Goal: Information Seeking & Learning: Understand process/instructions

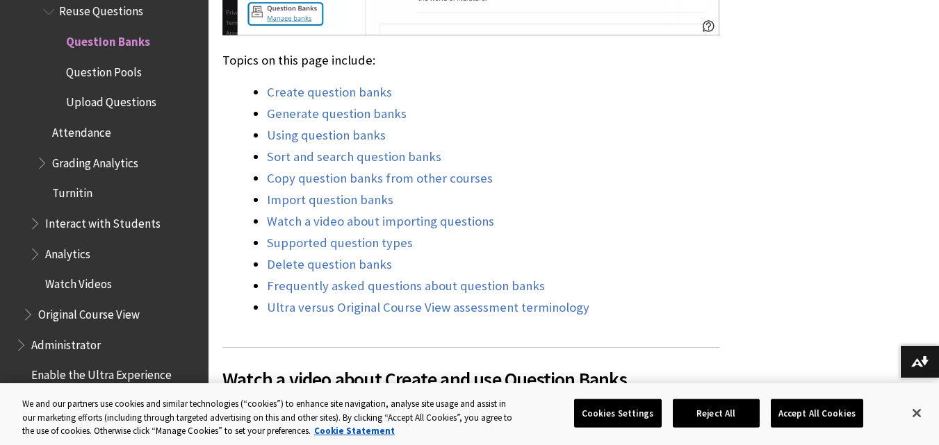
scroll to position [1112, 0]
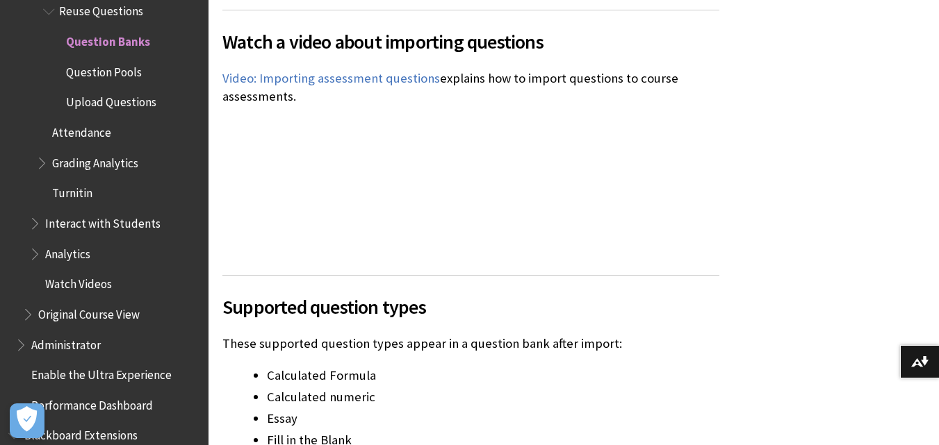
scroll to position [9009, 0]
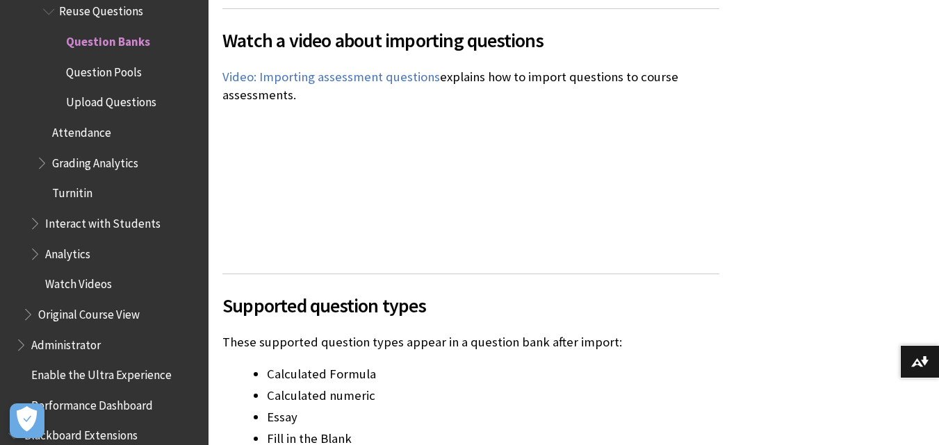
click at [634, 124] on div "Watch a video about importing questions The following narrated video provides a…" at bounding box center [470, 132] width 497 height 249
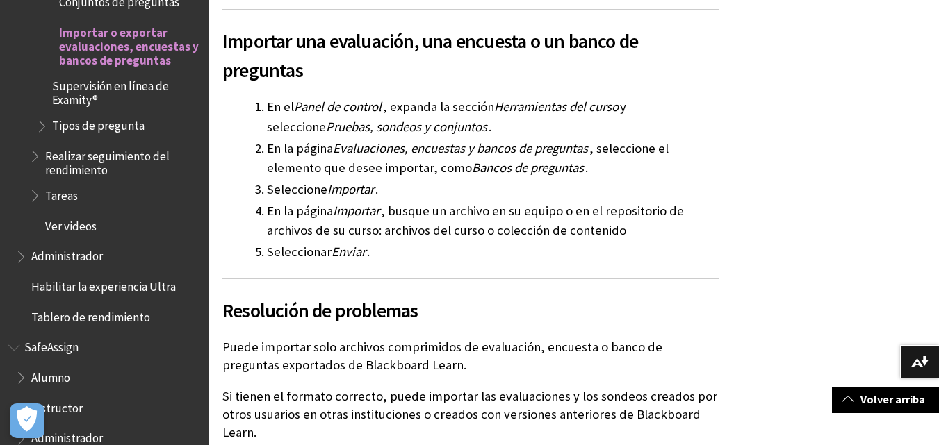
scroll to position [903, 0]
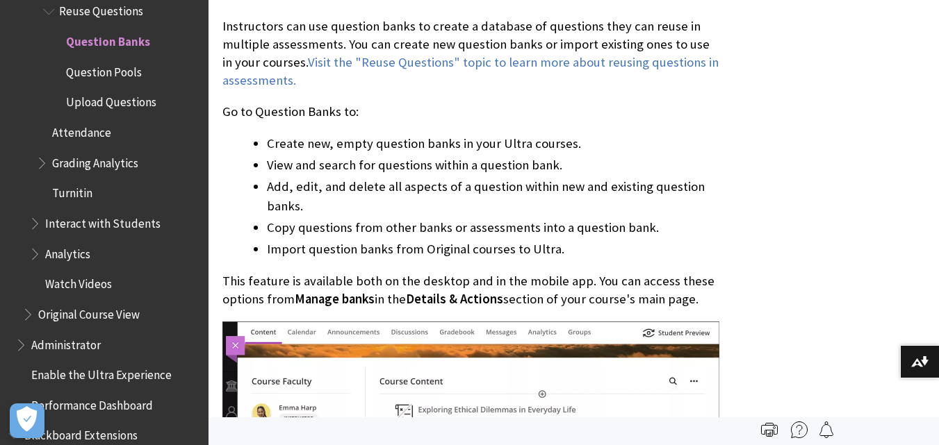
scroll to position [486, 0]
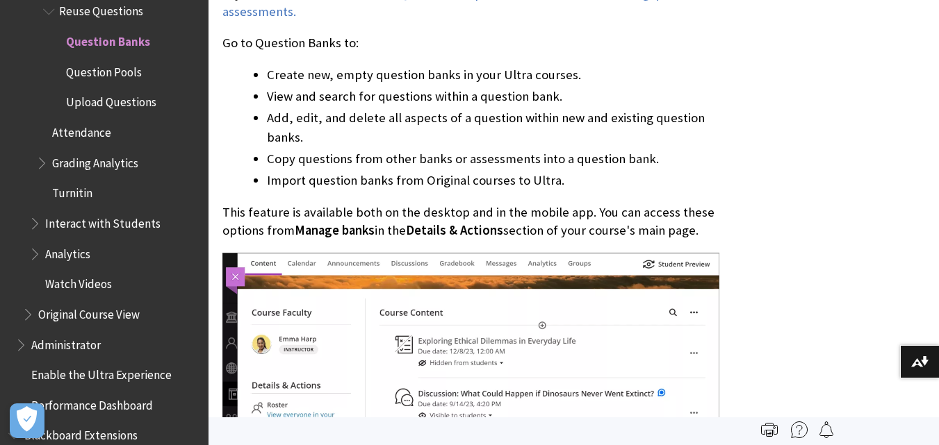
click at [145, 91] on span "Upload Questions" at bounding box center [111, 100] width 90 height 19
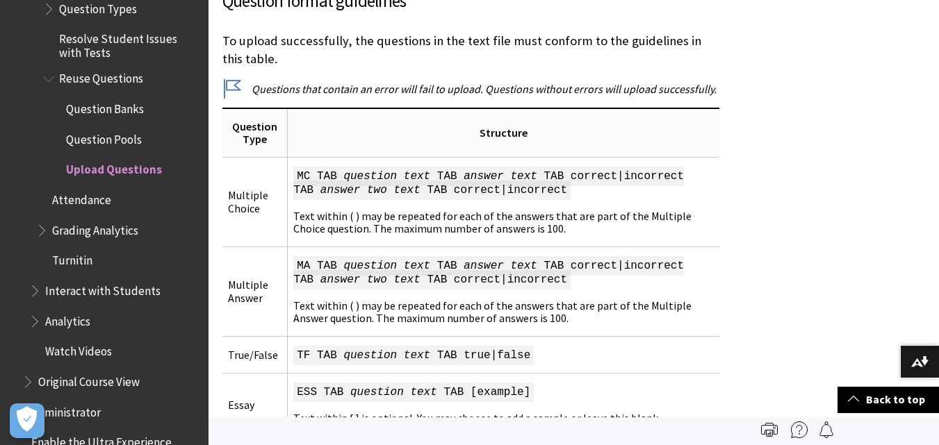
scroll to position [2259, 0]
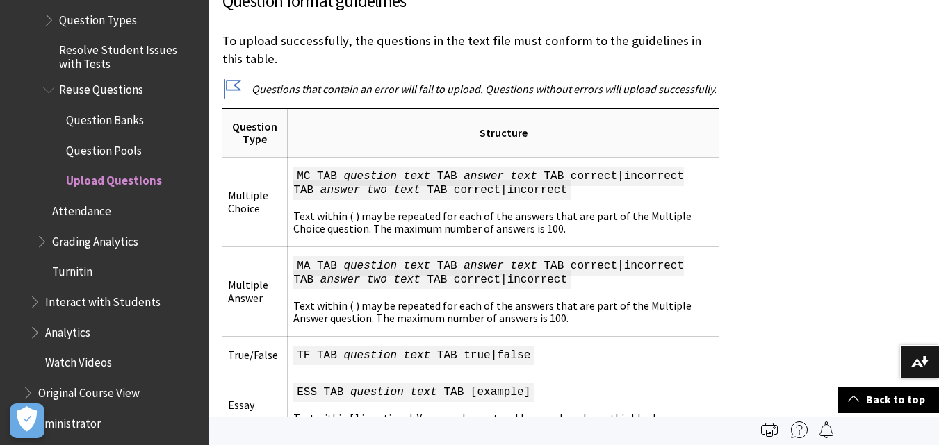
click at [134, 118] on span "Question Banks" at bounding box center [125, 120] width 150 height 24
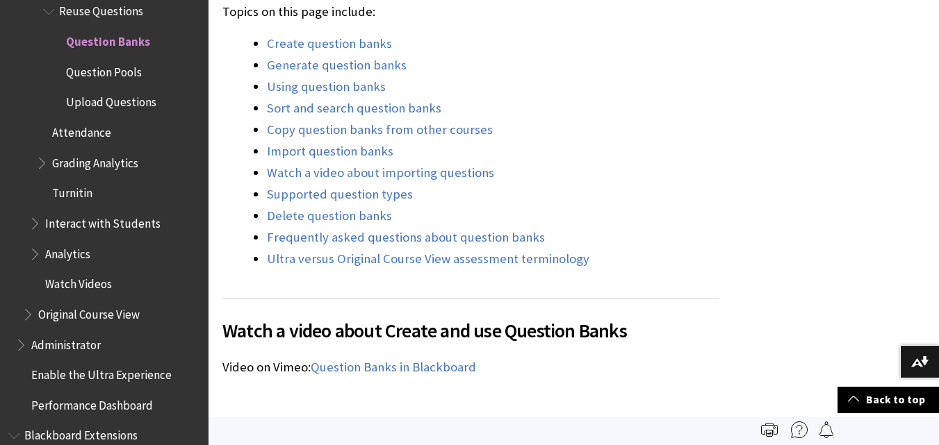
scroll to position [1112, 0]
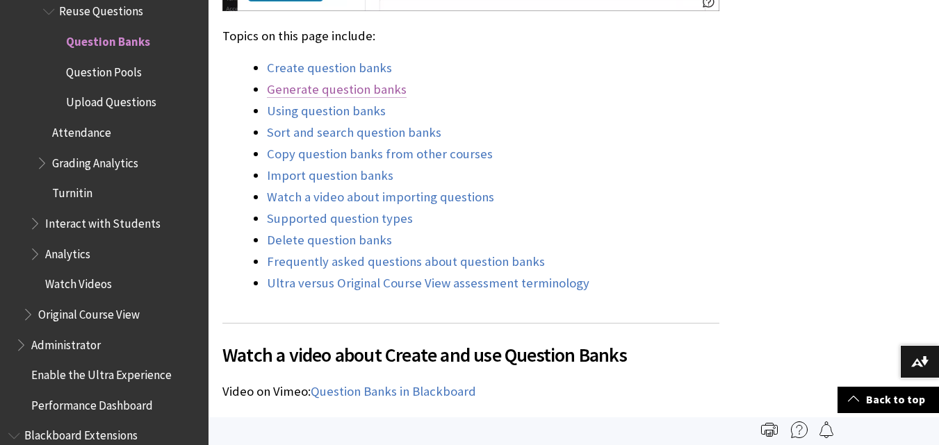
click at [395, 95] on link "Generate question banks" at bounding box center [337, 89] width 140 height 17
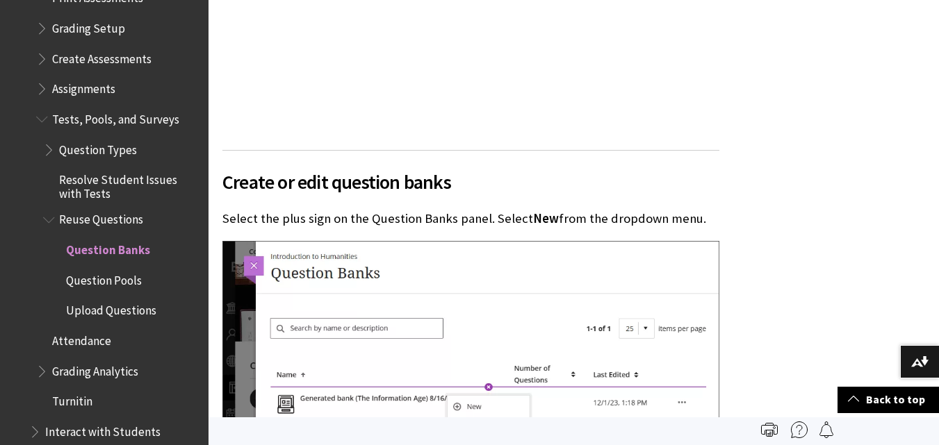
scroll to position [1571, 0]
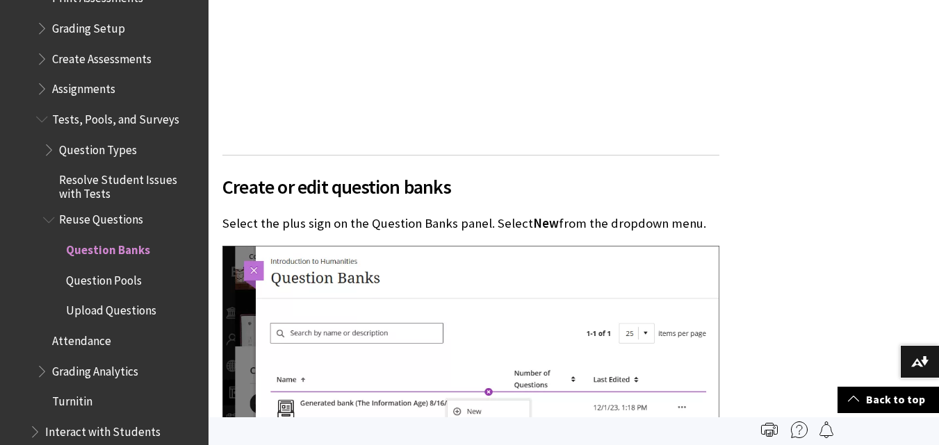
click at [107, 307] on span "Upload Questions" at bounding box center [111, 308] width 90 height 19
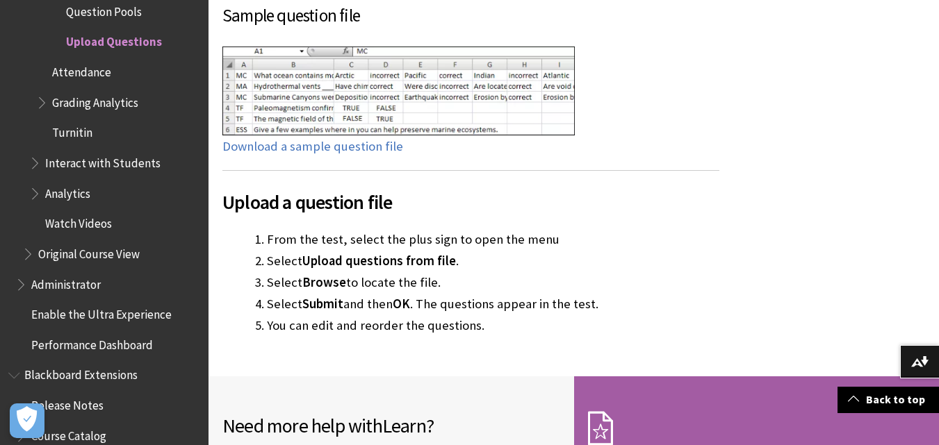
scroll to position [2015, 0]
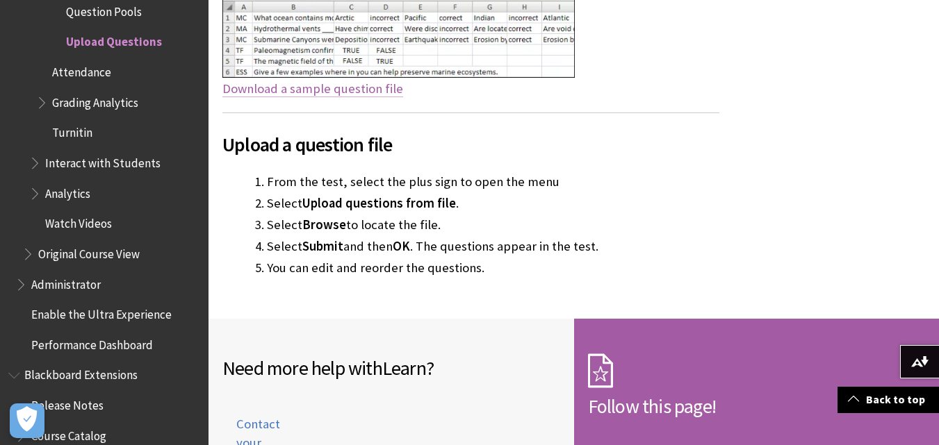
click at [373, 81] on link "Download a sample question file" at bounding box center [312, 89] width 181 height 17
